Goal: Find specific page/section: Find specific page/section

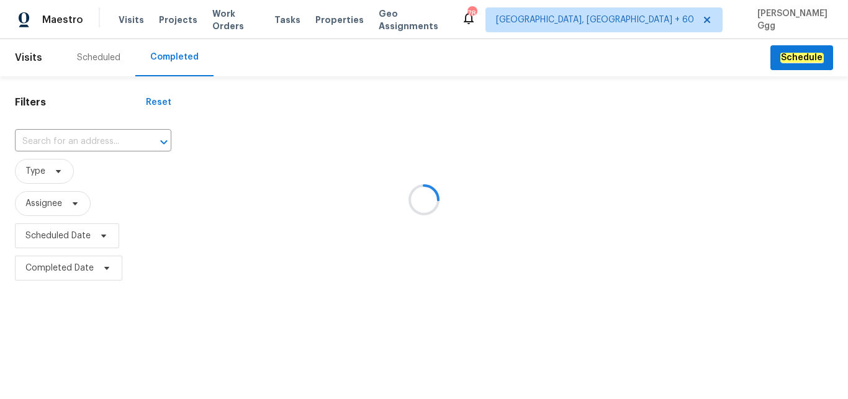
click at [43, 144] on div at bounding box center [424, 199] width 848 height 399
click at [42, 141] on div at bounding box center [424, 199] width 848 height 399
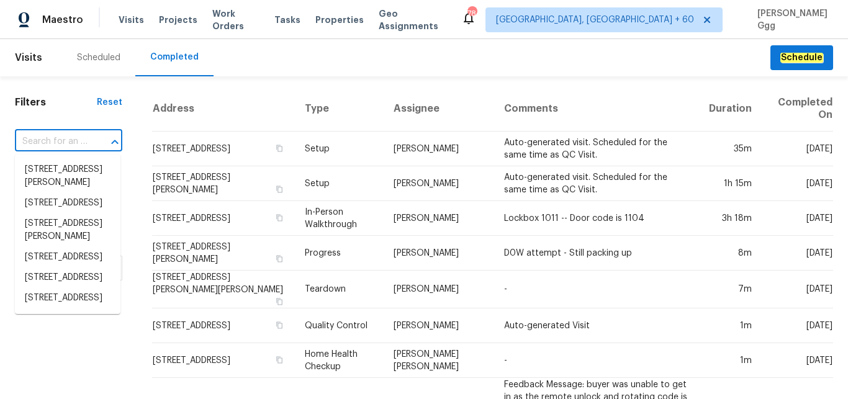
paste input "[STREET_ADDRESS]"
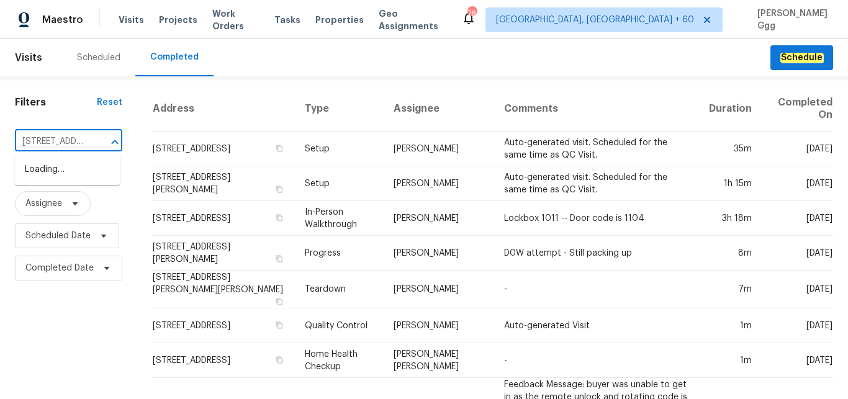
type input "[STREET_ADDRESS]"
click at [53, 169] on li "[STREET_ADDRESS]" at bounding box center [68, 170] width 106 height 20
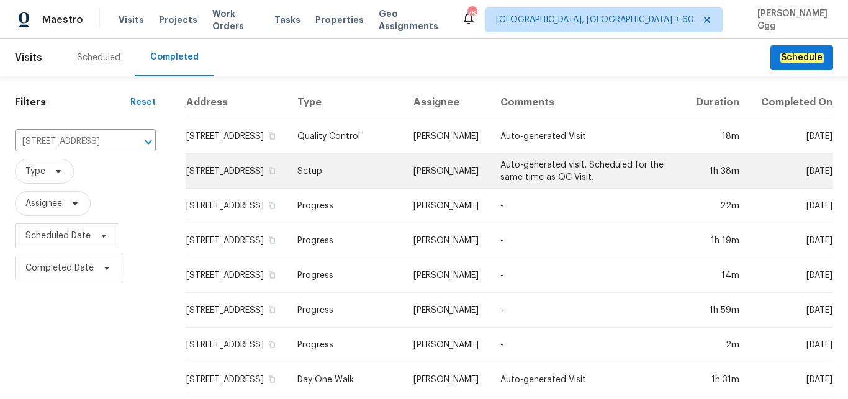
click at [349, 176] on td "Setup" at bounding box center [345, 171] width 116 height 35
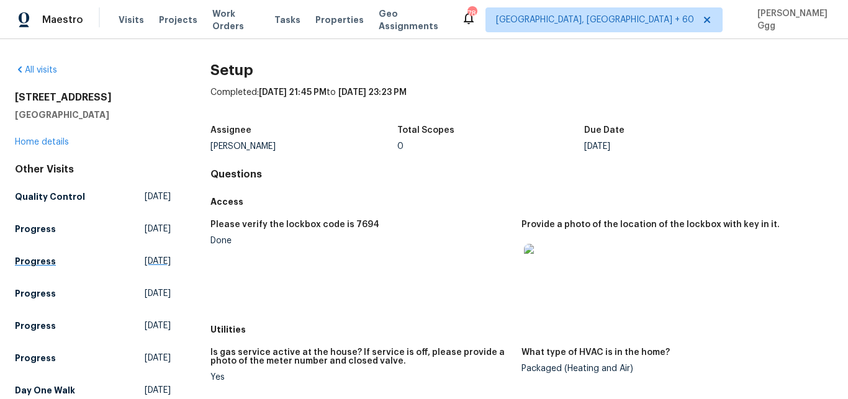
scroll to position [156, 0]
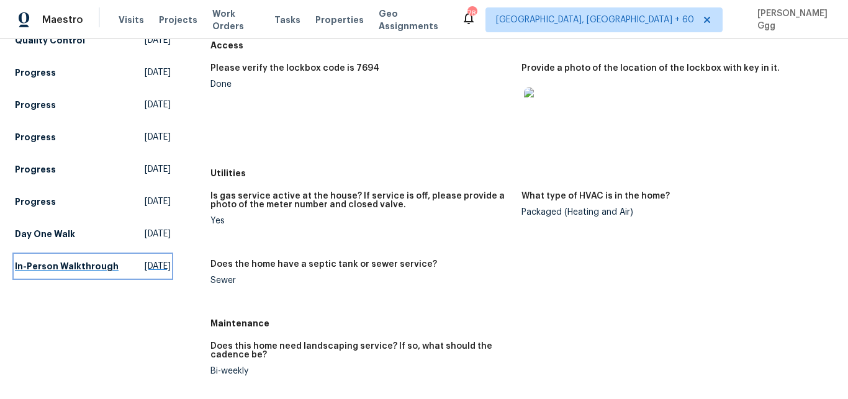
click at [40, 273] on h5 "In-Person Walkthrough" at bounding box center [67, 266] width 104 height 12
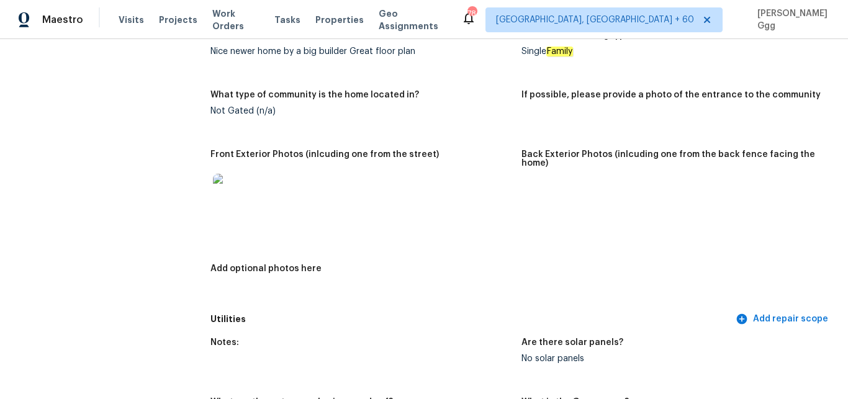
scroll to position [574, 0]
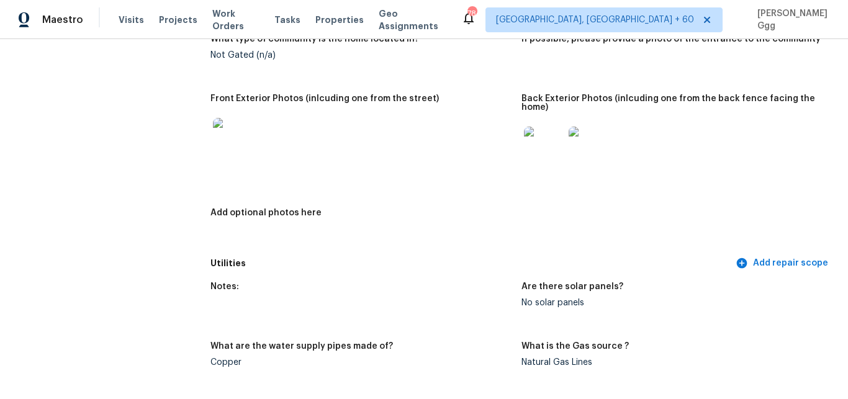
click at [228, 138] on img at bounding box center [233, 138] width 40 height 40
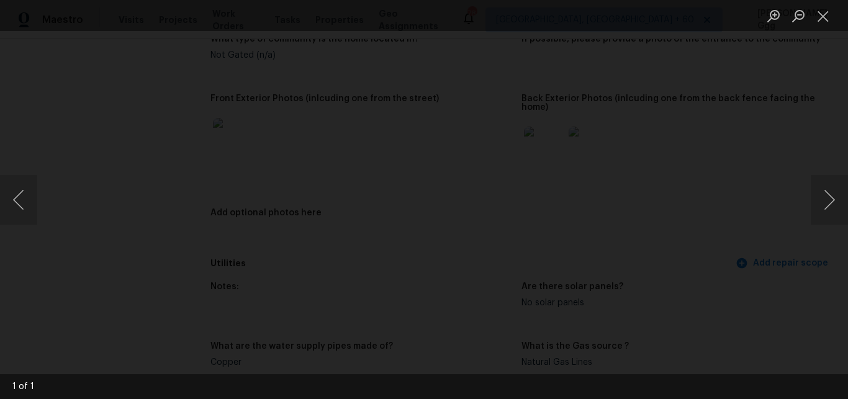
click at [432, 289] on img "Lightbox" at bounding box center [151, 302] width 1496 height 704
